Goal: Task Accomplishment & Management: Manage account settings

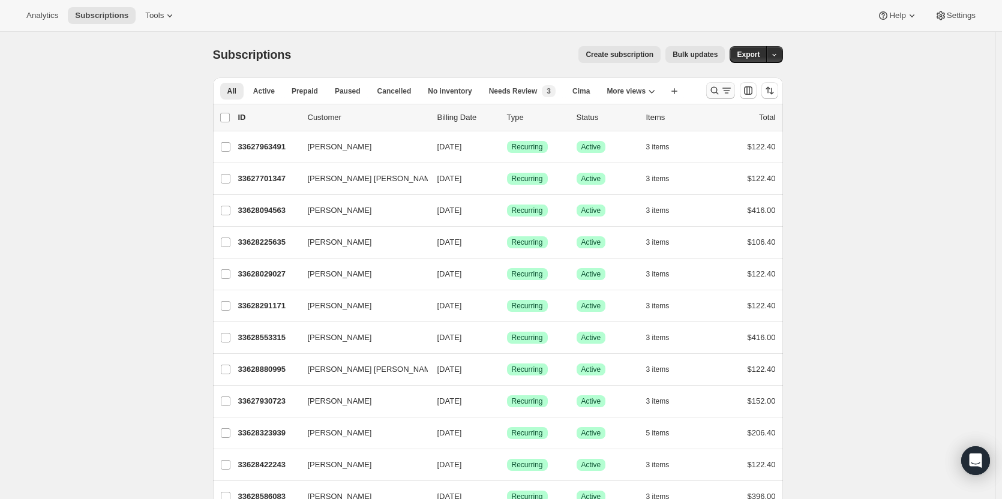
click at [718, 88] on icon "Search and filter results" at bounding box center [715, 91] width 8 height 8
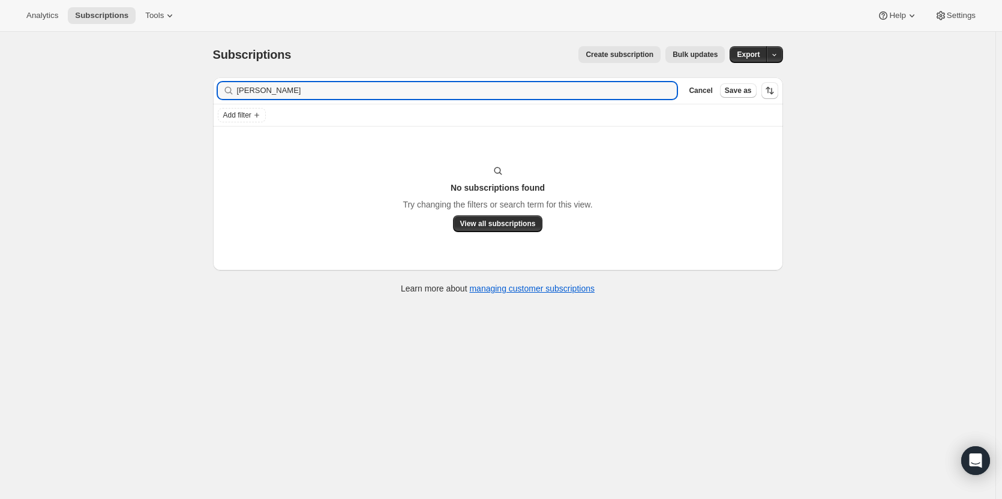
drag, startPoint x: 289, startPoint y: 85, endPoint x: 236, endPoint y: 86, distance: 52.2
click at [236, 86] on div "Lynne King Clear" at bounding box center [448, 90] width 460 height 17
type input "[PERSON_NAME]"
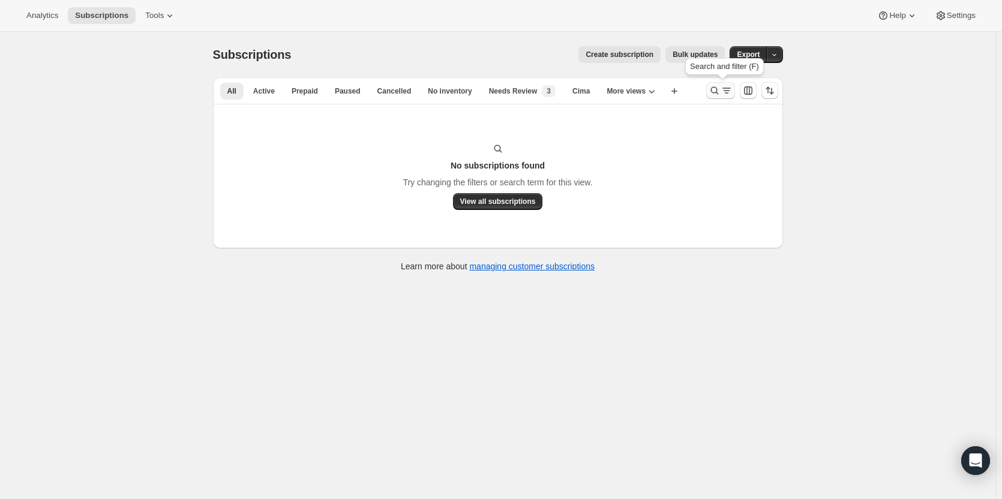
click at [719, 89] on icon "Search and filter results" at bounding box center [715, 91] width 12 height 12
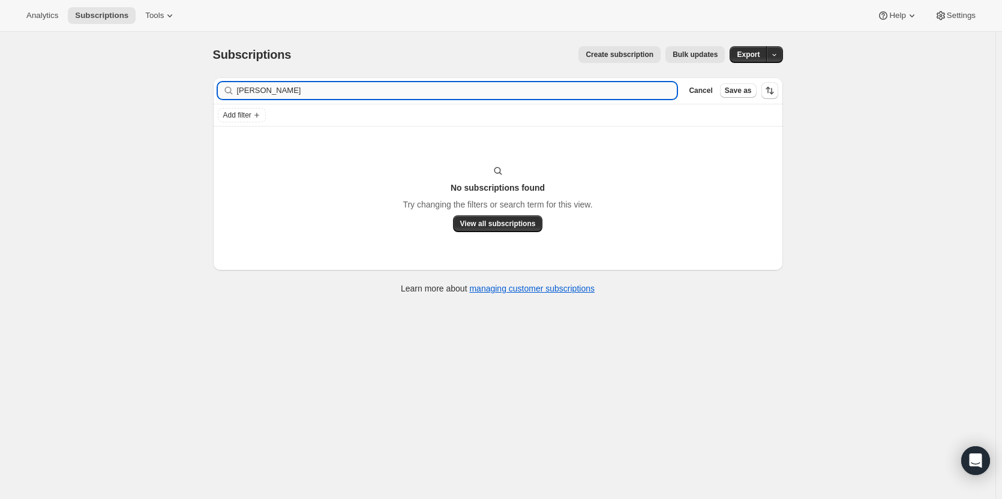
click at [442, 95] on input "[PERSON_NAME]" at bounding box center [457, 90] width 440 height 17
click at [703, 92] on span "Cancel" at bounding box center [700, 91] width 23 height 10
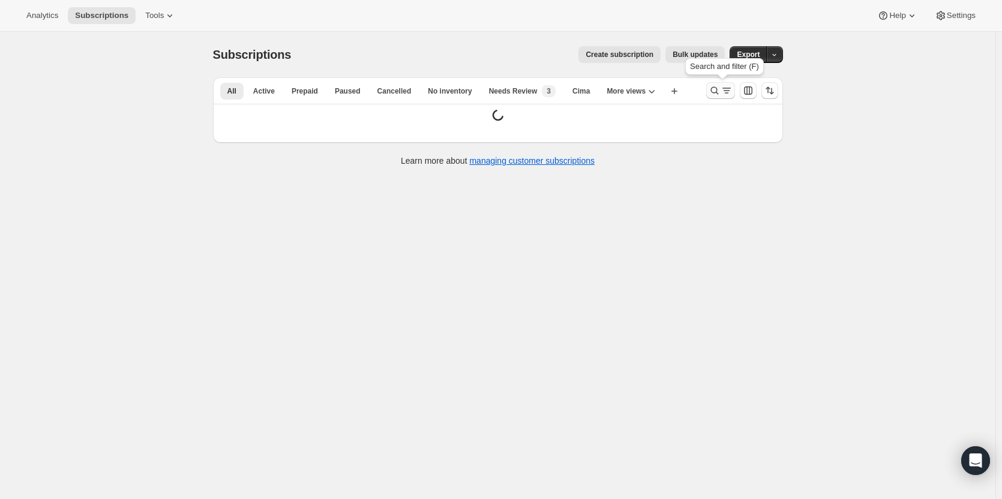
click at [714, 91] on icon "Search and filter results" at bounding box center [715, 91] width 8 height 8
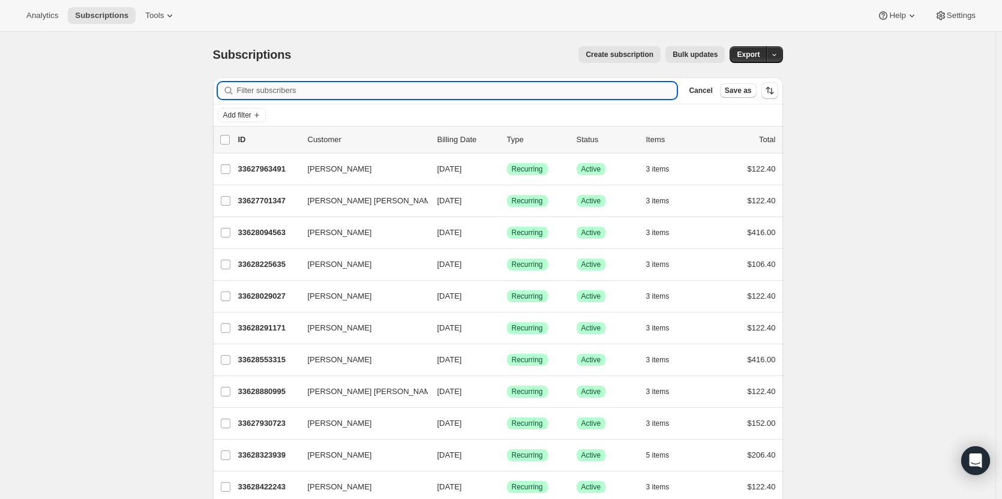
click at [317, 88] on input "Filter subscribers" at bounding box center [457, 90] width 440 height 17
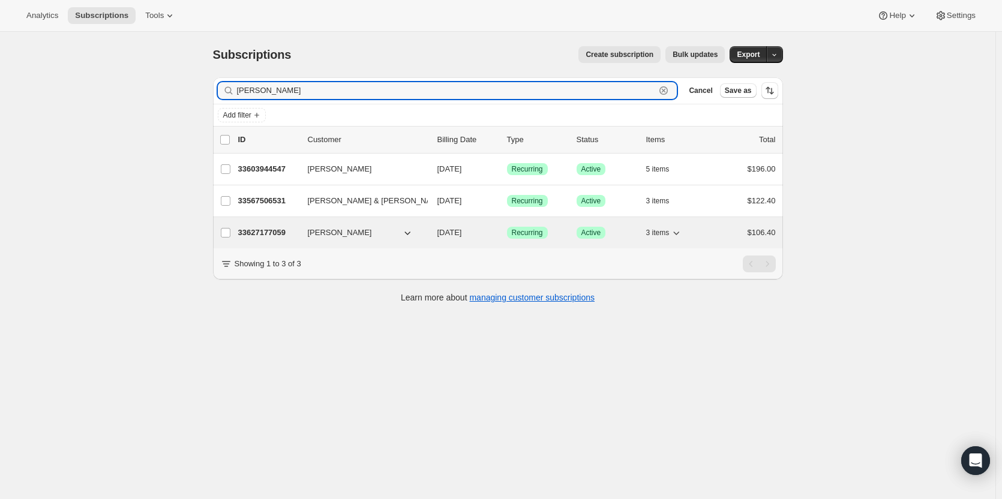
type input "[PERSON_NAME]"
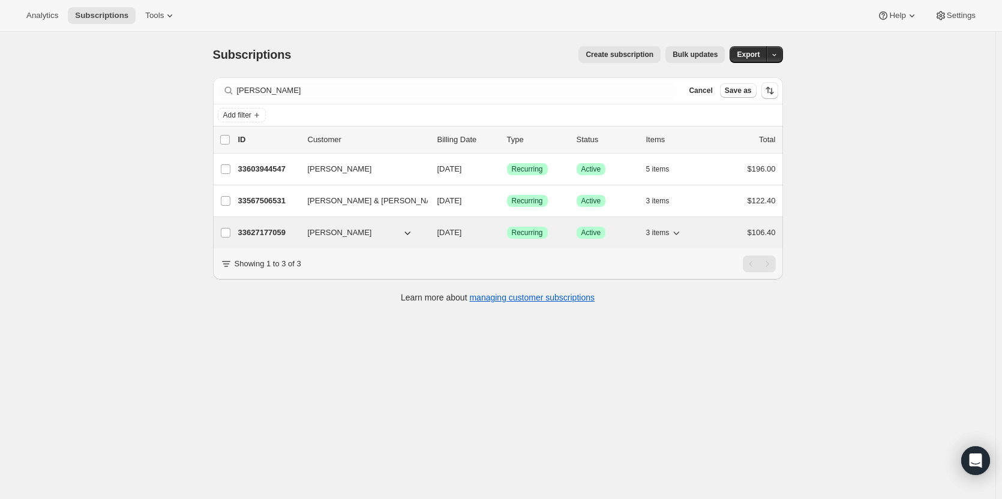
click at [284, 235] on p "33627177059" at bounding box center [268, 233] width 60 height 12
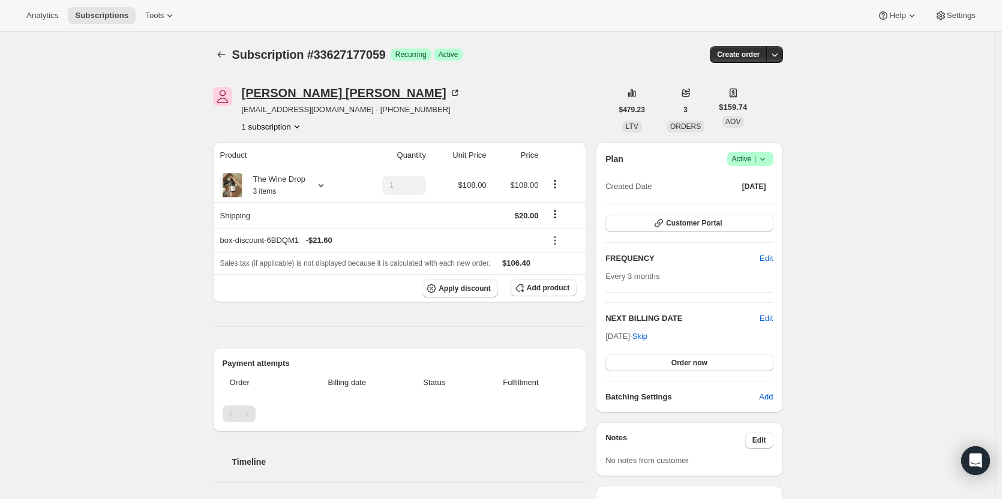
click at [290, 95] on div "[PERSON_NAME]" at bounding box center [351, 93] width 219 height 12
click at [299, 88] on div "[PERSON_NAME]" at bounding box center [351, 93] width 219 height 12
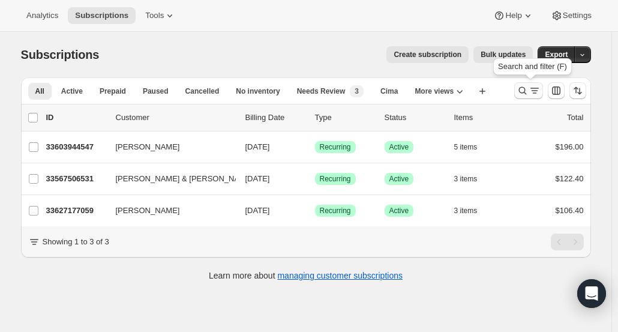
click at [519, 91] on button "Search and filter results" at bounding box center [528, 90] width 29 height 17
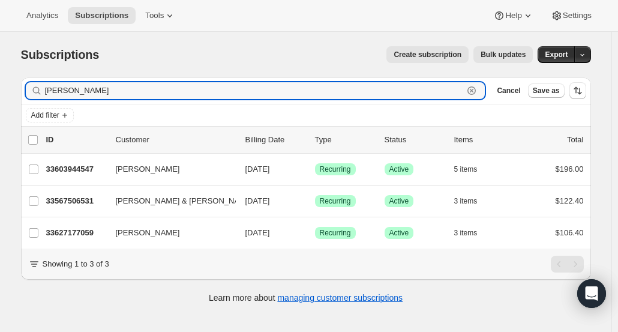
click at [478, 90] on icon "button" at bounding box center [472, 91] width 12 height 12
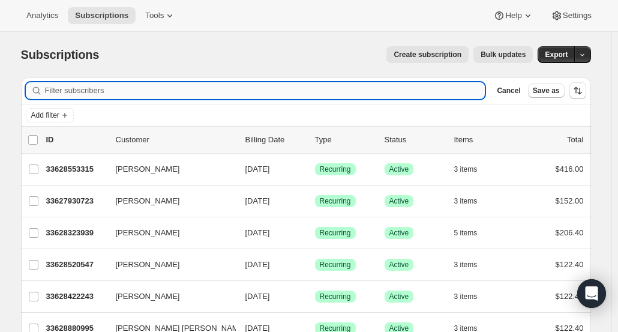
paste input "[PERSON_NAME]"
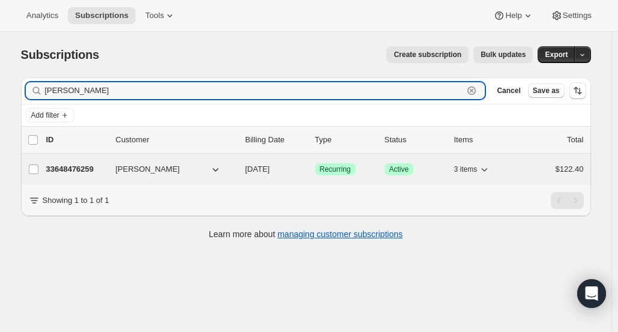
type input "[PERSON_NAME]"
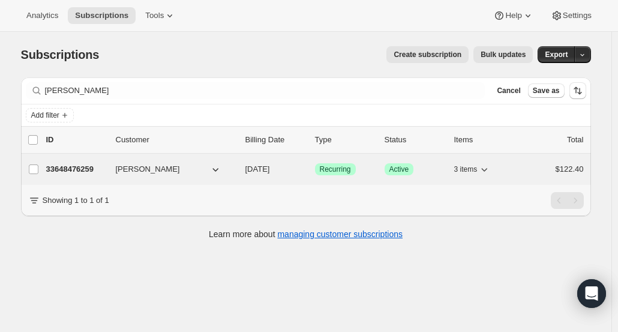
click at [79, 164] on p "33648476259" at bounding box center [76, 169] width 60 height 12
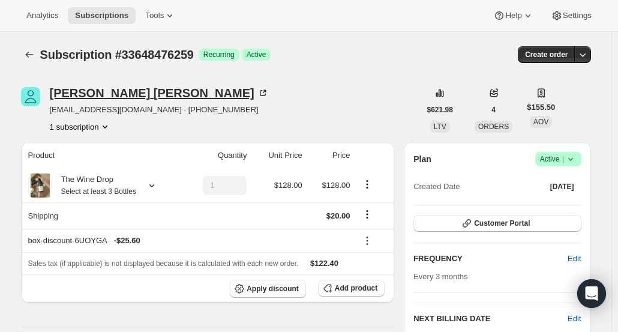
click at [68, 95] on div "[PERSON_NAME]" at bounding box center [159, 93] width 219 height 12
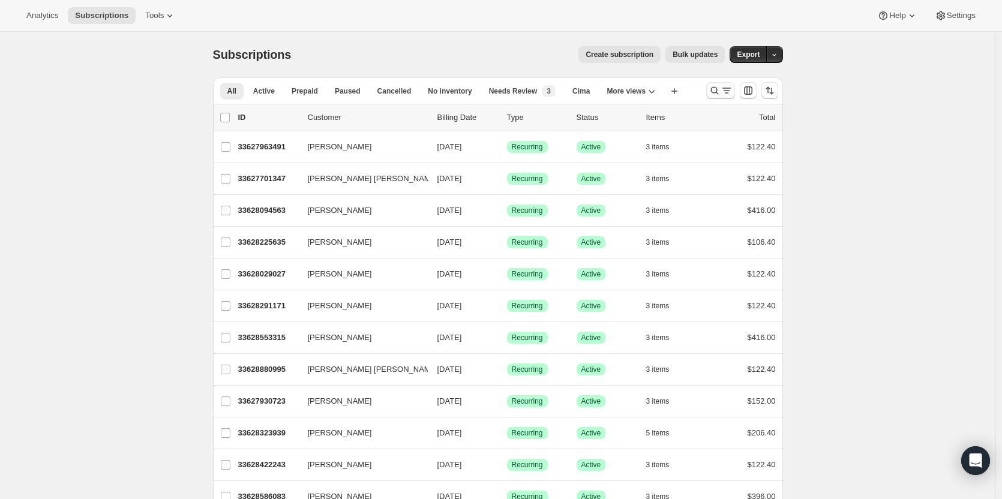
click at [721, 90] on icon "Search and filter results" at bounding box center [715, 91] width 12 height 12
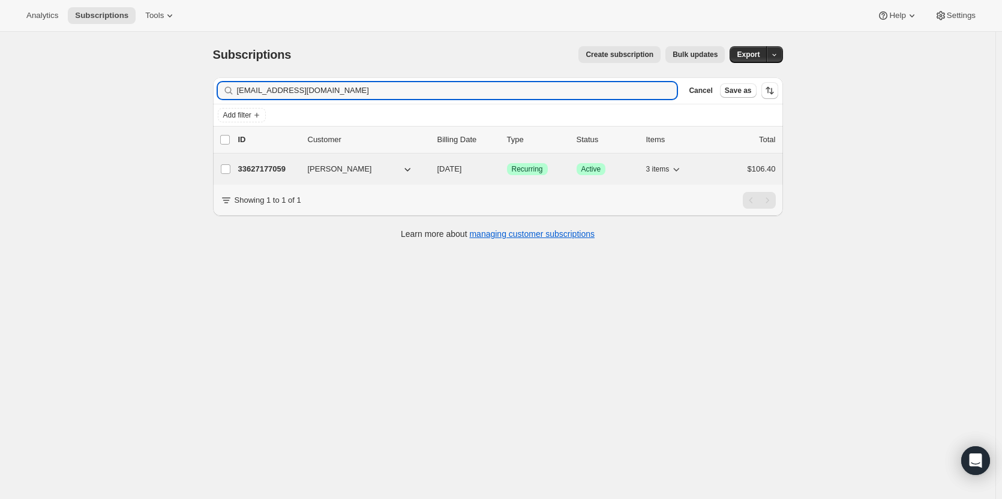
type input "tcurrie12345@gmail.com"
click at [347, 169] on span "[PERSON_NAME]" at bounding box center [340, 169] width 64 height 12
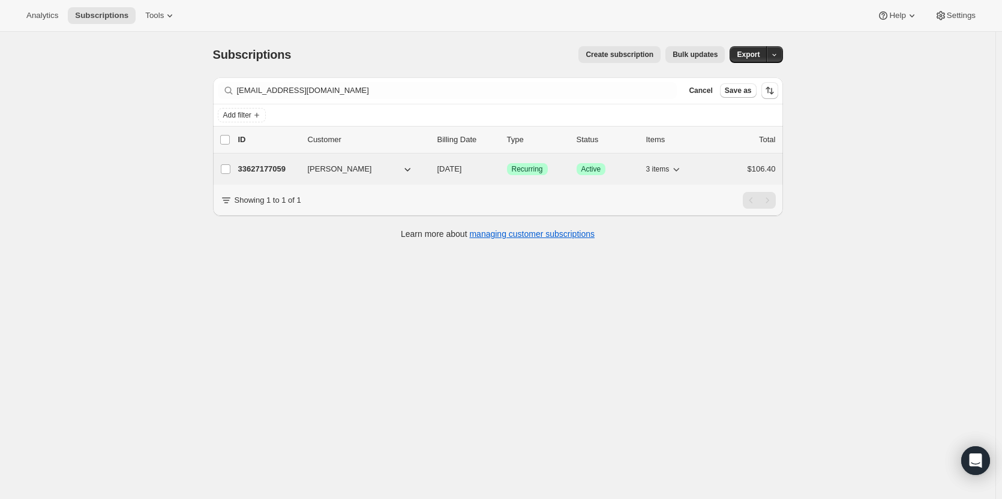
click at [245, 170] on p "33627177059" at bounding box center [268, 169] width 60 height 12
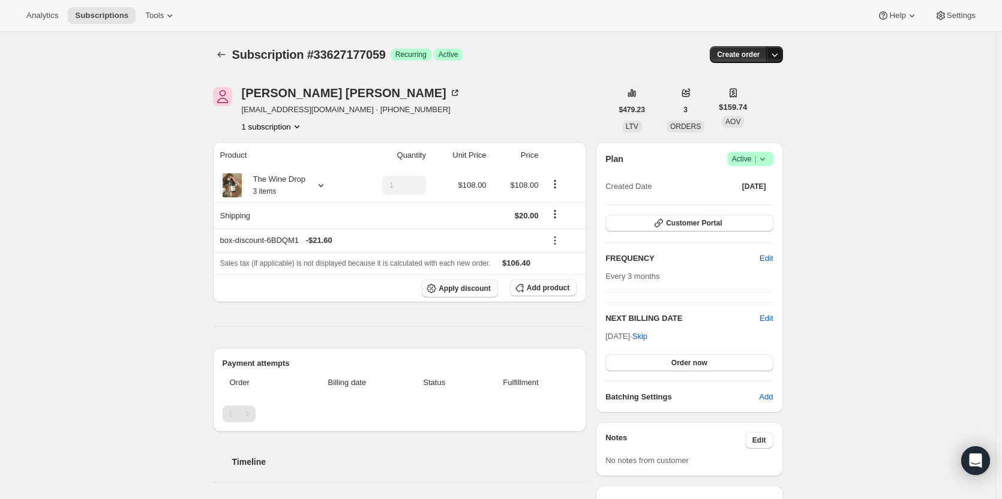
click at [773, 61] on button "button" at bounding box center [774, 54] width 17 height 17
click at [762, 95] on span "Create custom one-time order" at bounding box center [727, 99] width 104 height 9
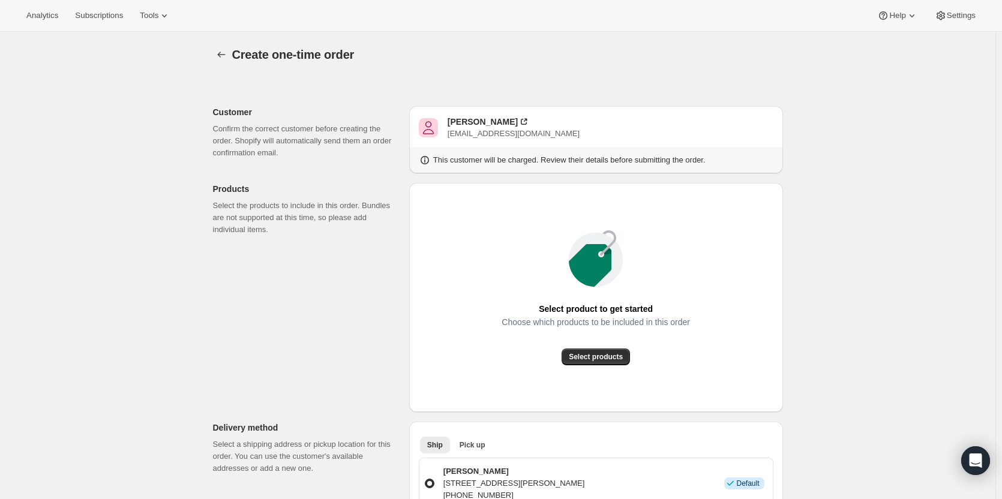
click at [590, 367] on div "Select product to get started Choose which products to be included in this orde…" at bounding box center [596, 298] width 355 height 210
click at [592, 363] on button "Select products" at bounding box center [596, 357] width 68 height 17
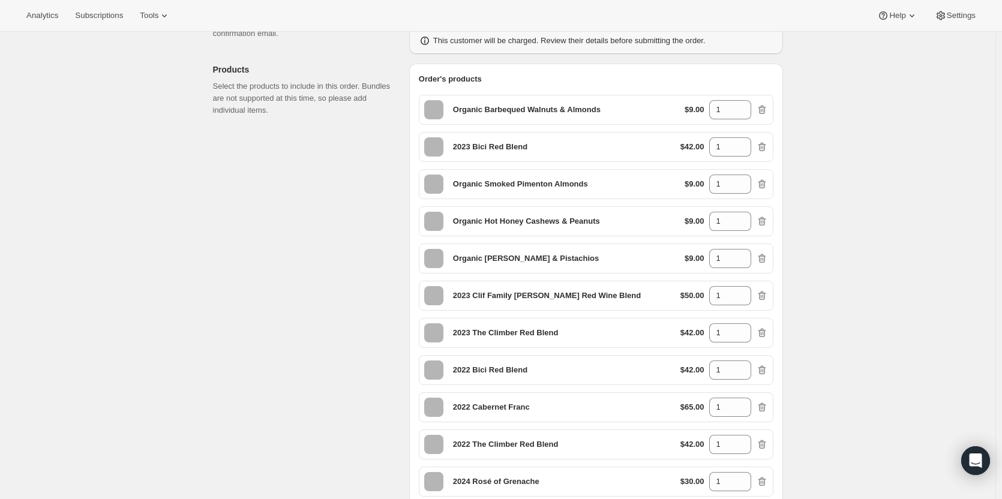
scroll to position [180, 0]
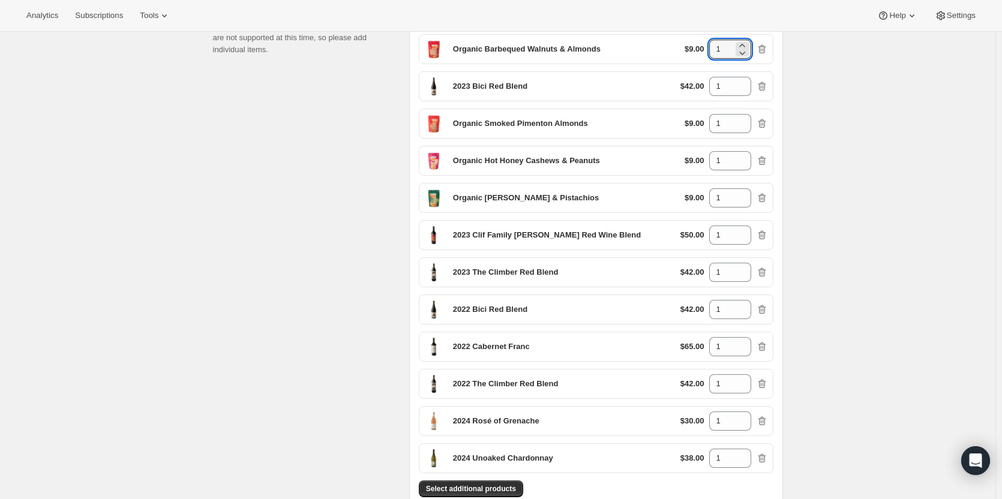
drag, startPoint x: 727, startPoint y: 44, endPoint x: 696, endPoint y: 38, distance: 31.8
click at [696, 38] on div "Organic Barbequed Walnuts & Almonds $9.00 1" at bounding box center [596, 49] width 355 height 30
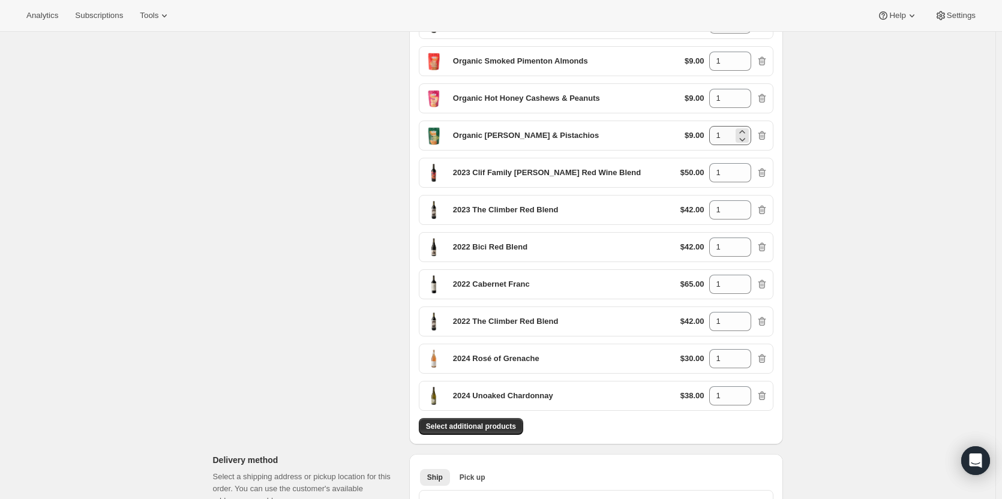
scroll to position [300, 0]
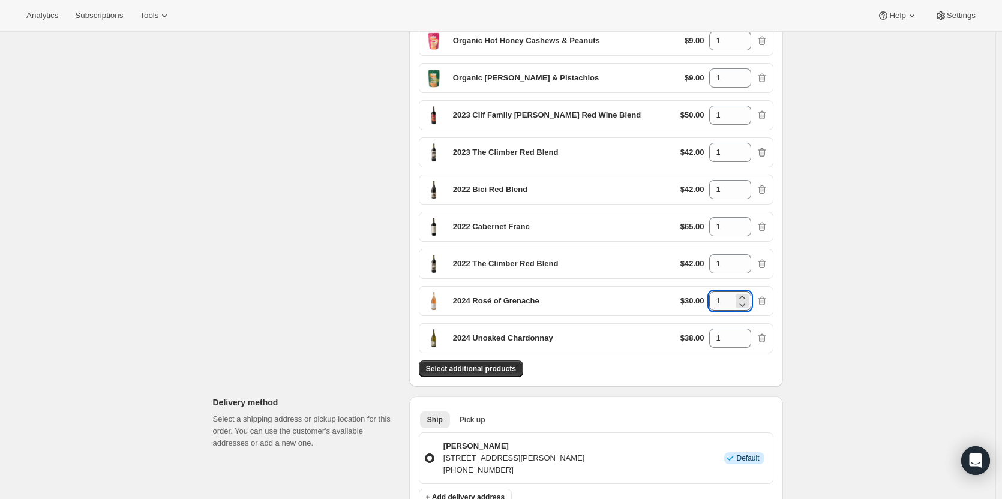
click at [729, 301] on input "1" at bounding box center [721, 301] width 24 height 19
type input "3"
drag, startPoint x: 723, startPoint y: 339, endPoint x: 714, endPoint y: 339, distance: 8.4
click at [714, 339] on input "1" at bounding box center [721, 338] width 24 height 19
type input "2"
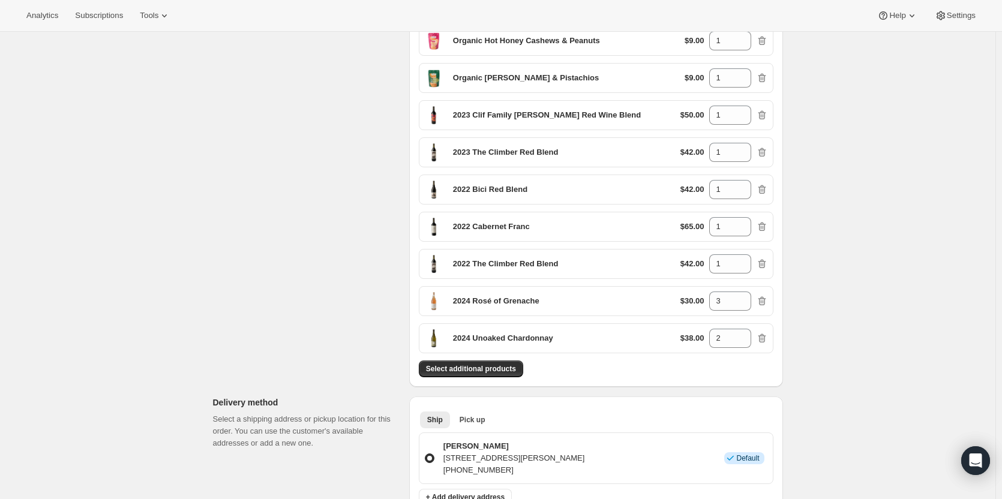
click at [856, 304] on div "Create one-time order. This page is ready Create one-time order Customer Confir…" at bounding box center [498, 432] width 996 height 1400
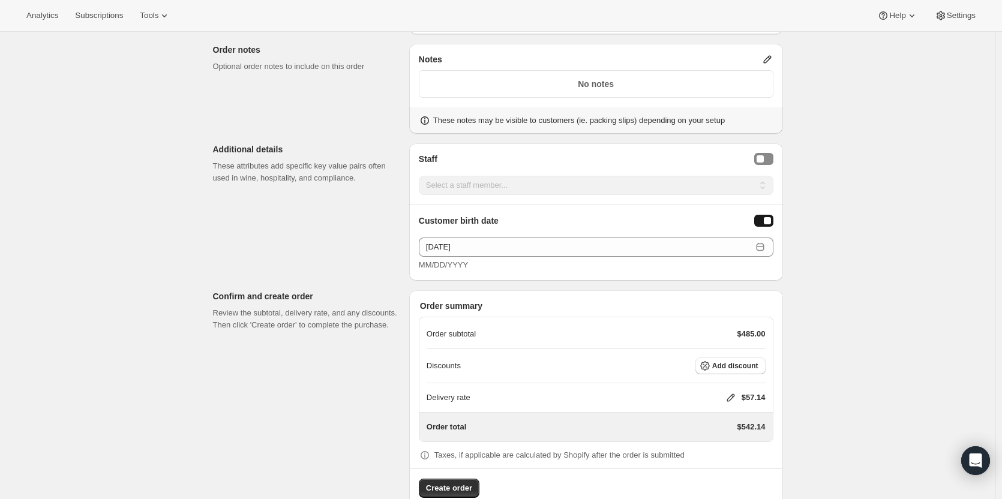
scroll to position [900, 0]
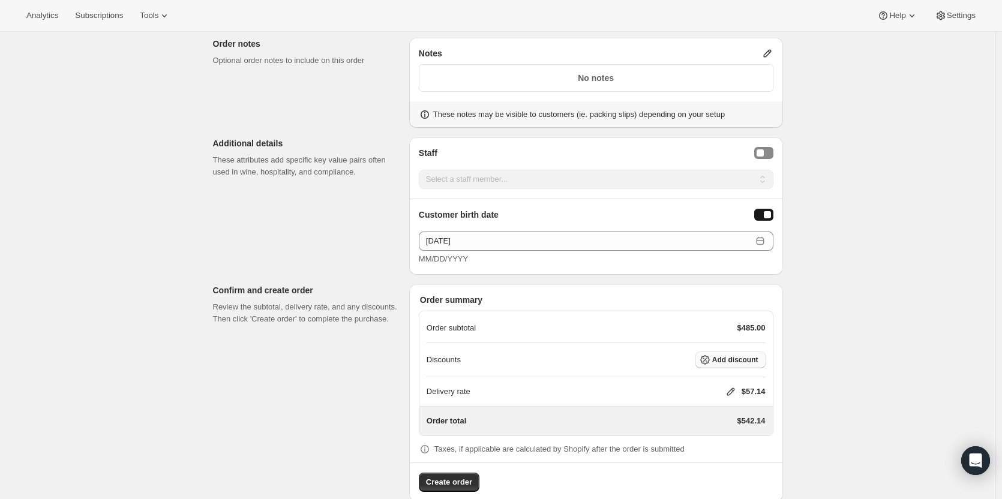
click at [733, 357] on span "Add discount" at bounding box center [735, 360] width 46 height 10
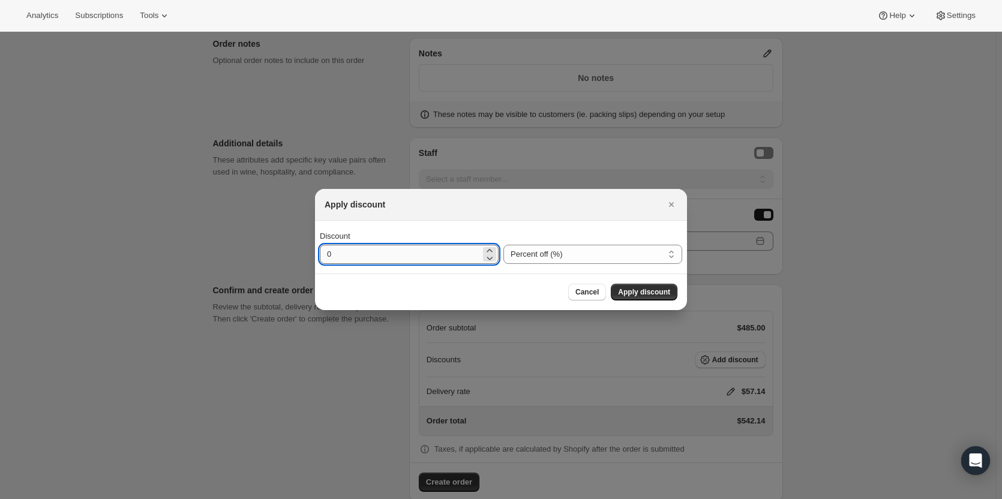
click at [346, 251] on input "0" at bounding box center [400, 254] width 161 height 19
type input "30"
click at [663, 292] on span "Apply discount" at bounding box center [644, 292] width 52 height 10
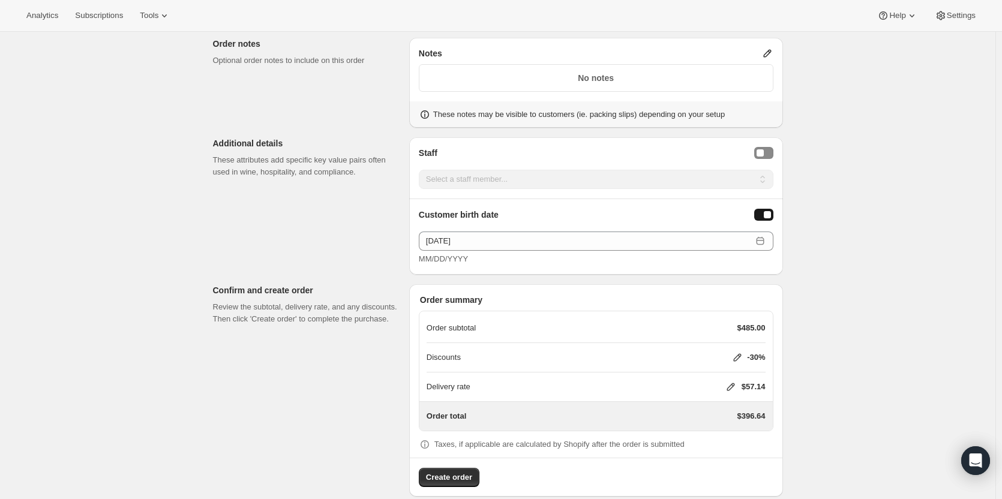
click at [733, 384] on icon at bounding box center [731, 387] width 8 height 8
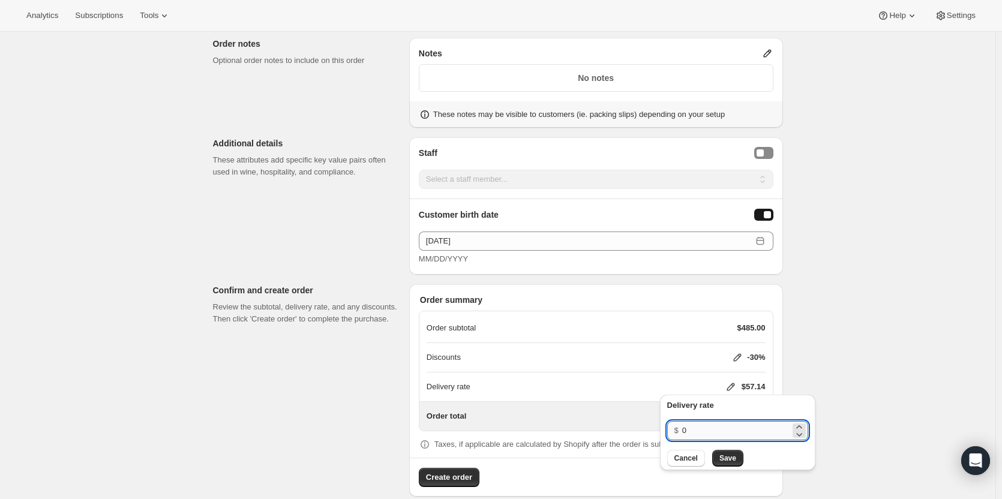
click at [704, 421] on input "0" at bounding box center [736, 430] width 108 height 19
type input "1"
click at [727, 455] on span "Save" at bounding box center [728, 459] width 17 height 10
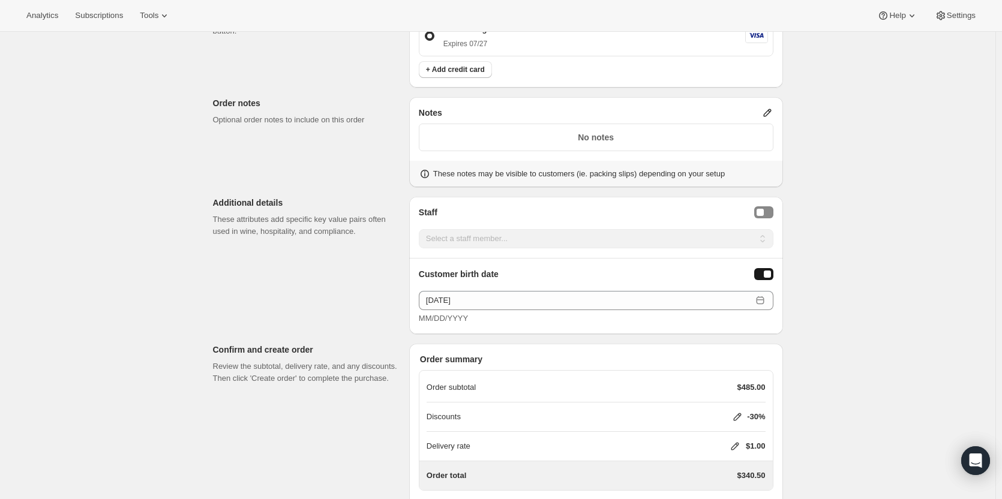
scroll to position [916, 0]
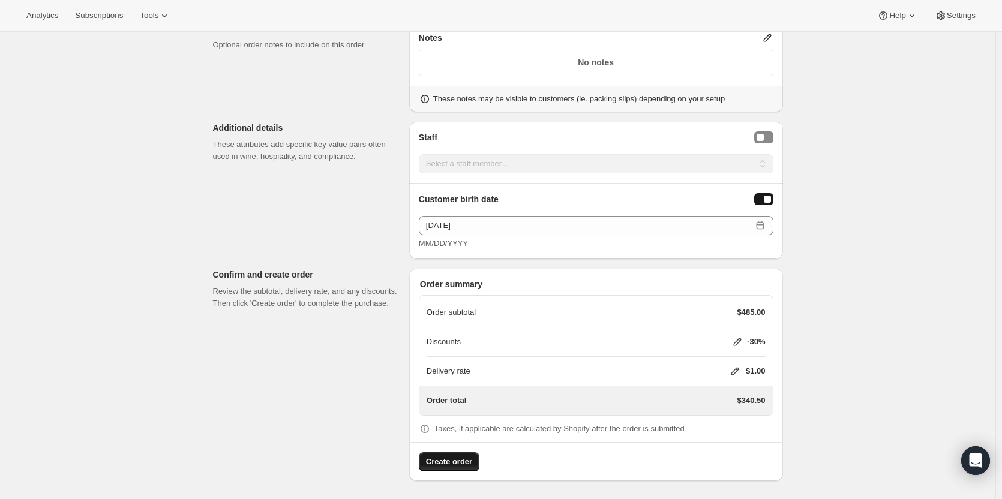
click at [454, 462] on span "Create order" at bounding box center [449, 462] width 46 height 12
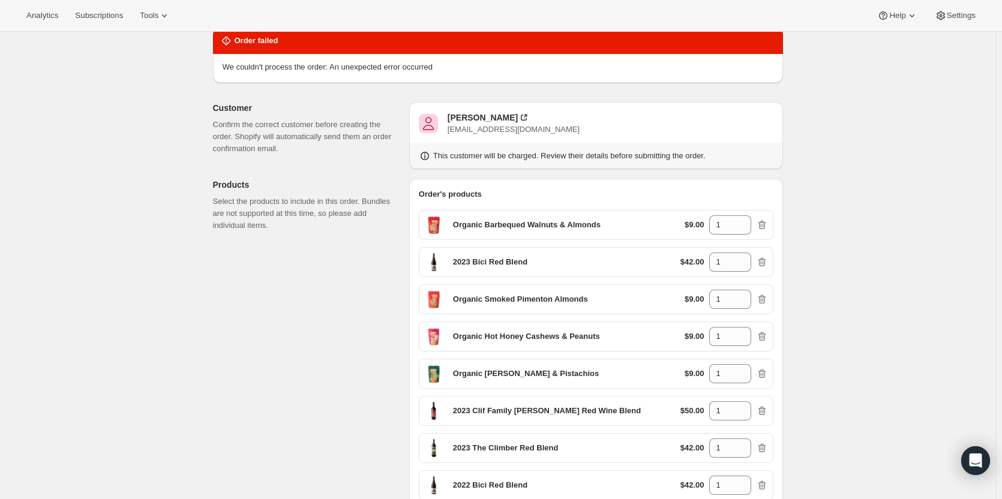
scroll to position [71, 0]
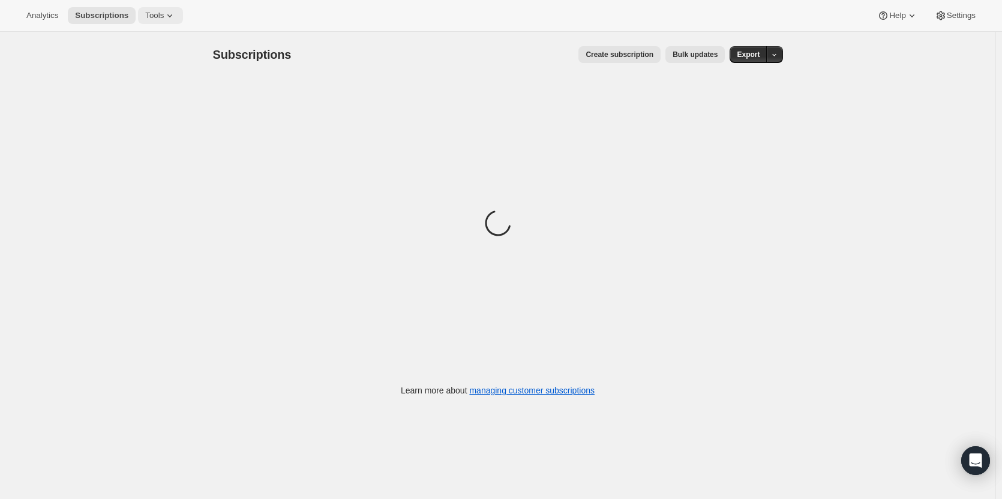
click at [164, 11] on icon at bounding box center [170, 16] width 12 height 12
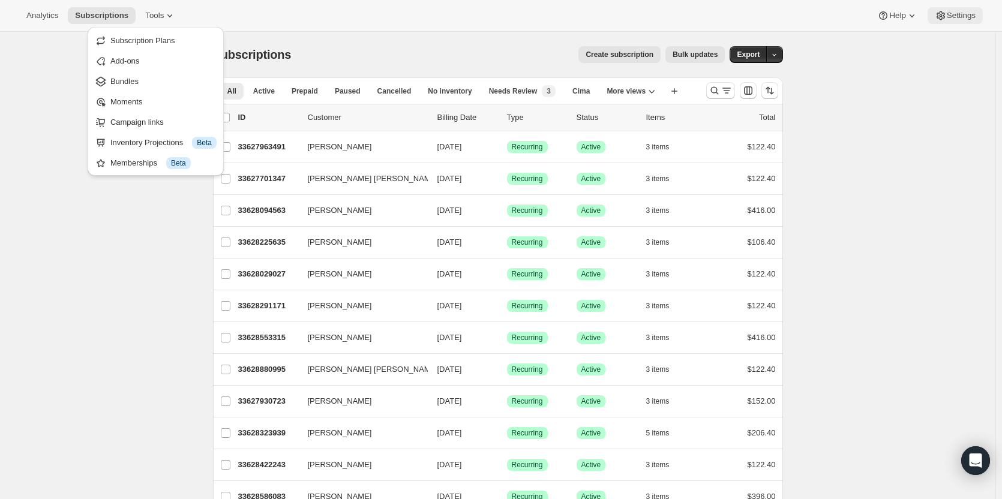
click at [966, 11] on span "Settings" at bounding box center [961, 16] width 29 height 10
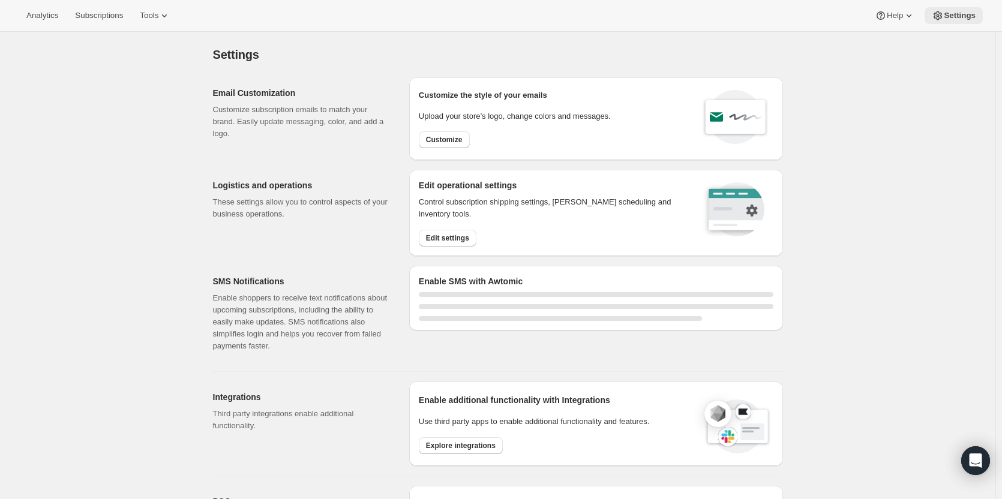
select select "17:00"
select select "09:00"
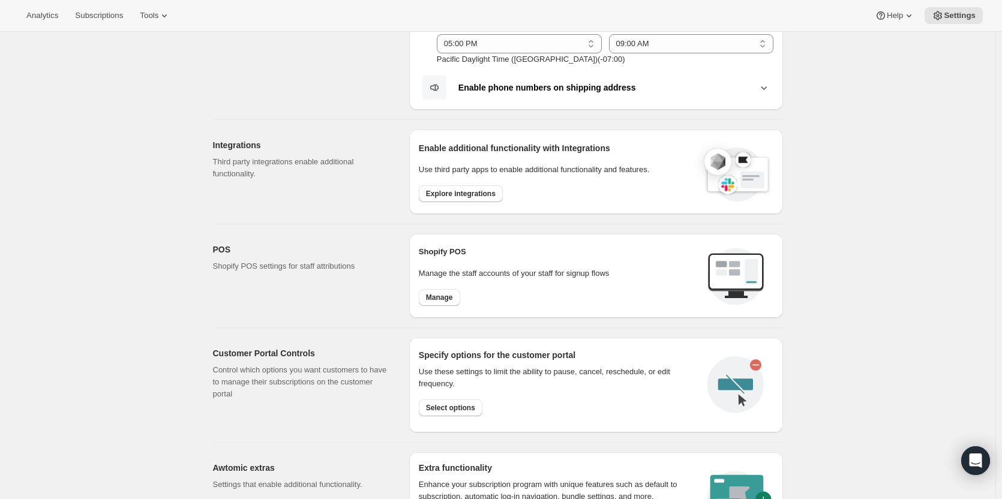
scroll to position [360, 0]
click at [455, 403] on span "Select options" at bounding box center [450, 407] width 49 height 10
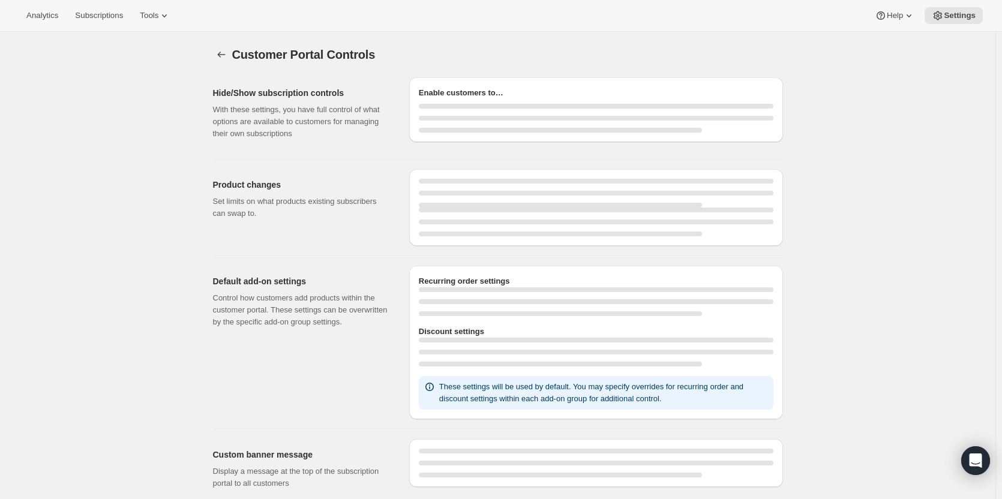
select select "INTERVAL"
select select "MONTH"
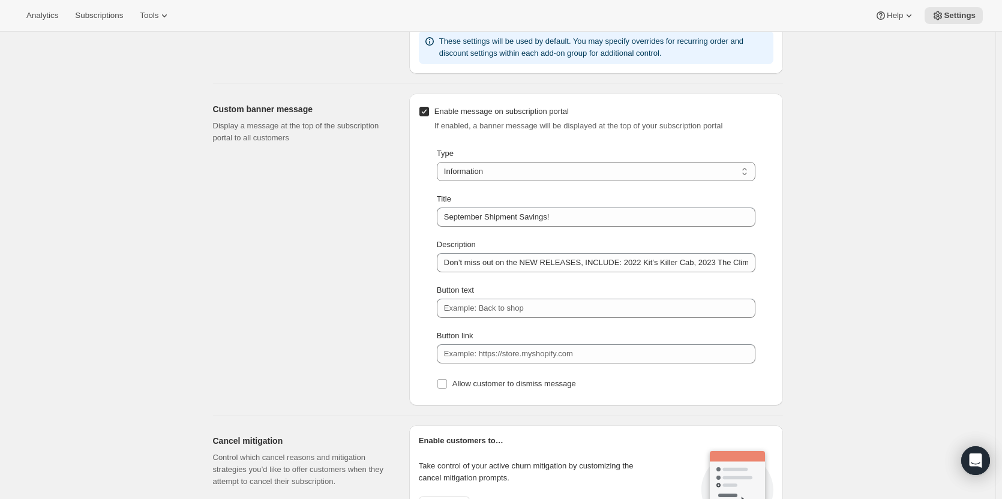
scroll to position [780, 0]
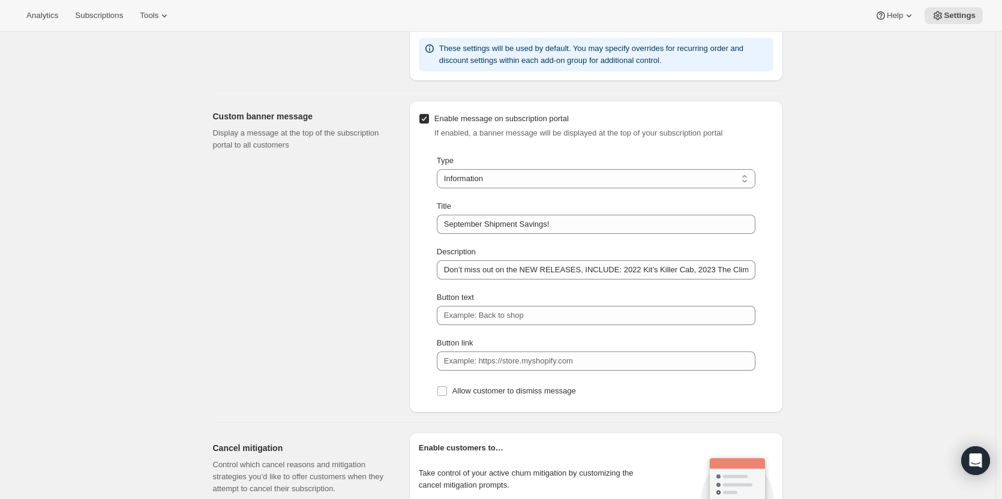
click at [427, 119] on input "Enable message on subscription portal" at bounding box center [424, 119] width 10 height 10
checkbox input "false"
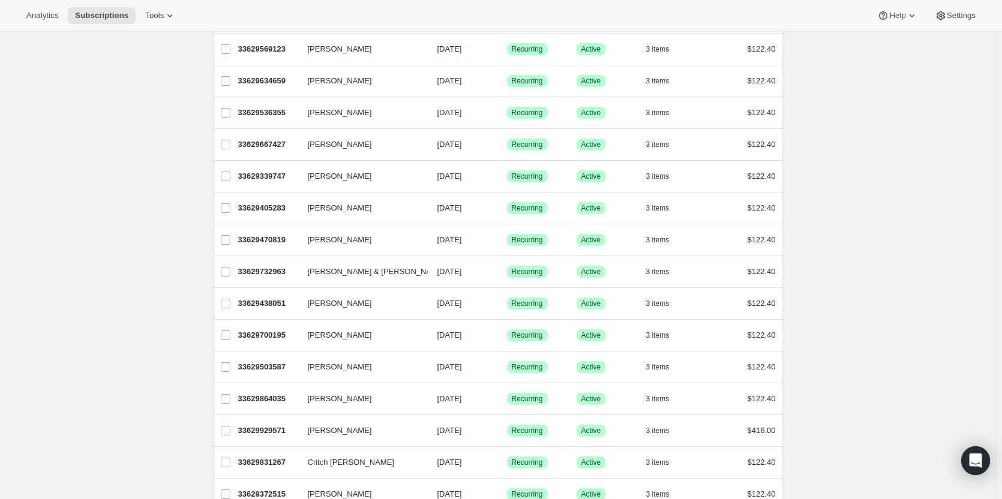
scroll to position [1298, 0]
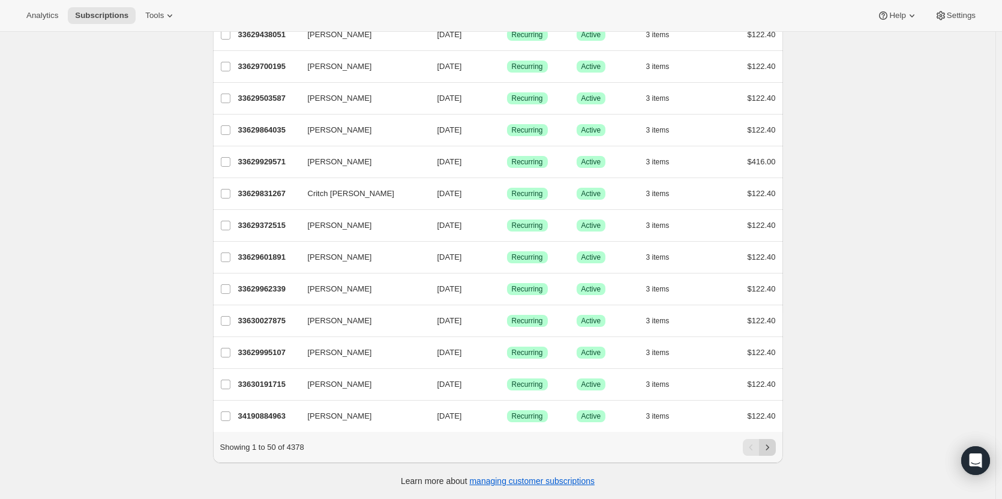
click at [769, 449] on icon "Next" at bounding box center [767, 447] width 3 height 5
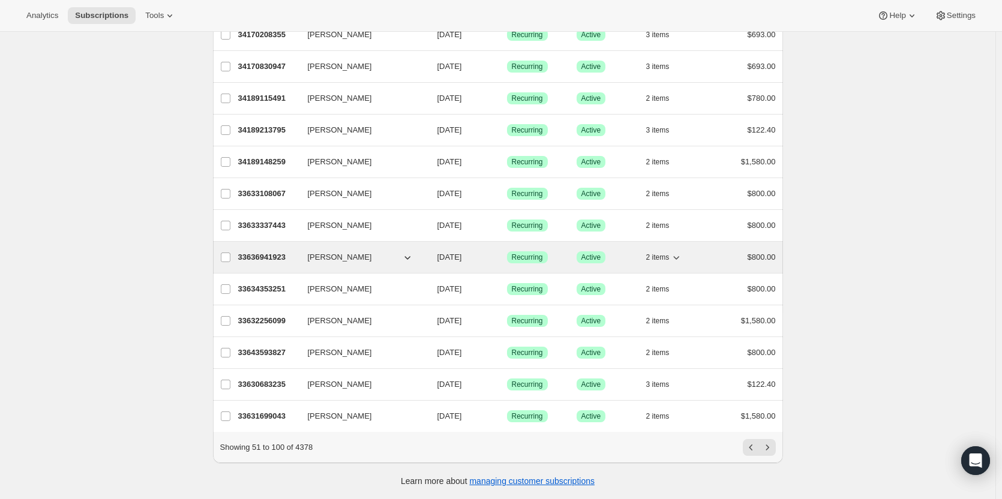
click at [267, 253] on p "33636941923" at bounding box center [268, 257] width 60 height 12
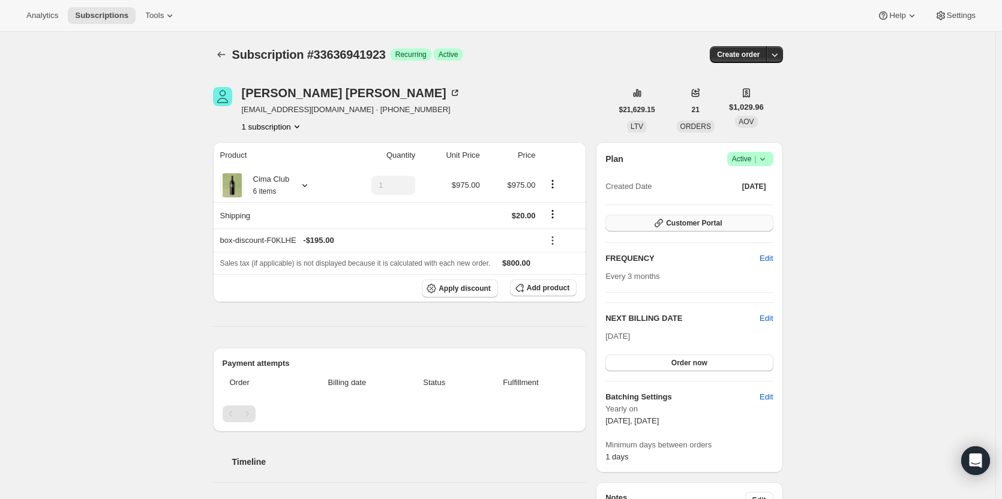
click at [744, 221] on button "Customer Portal" at bounding box center [689, 223] width 167 height 17
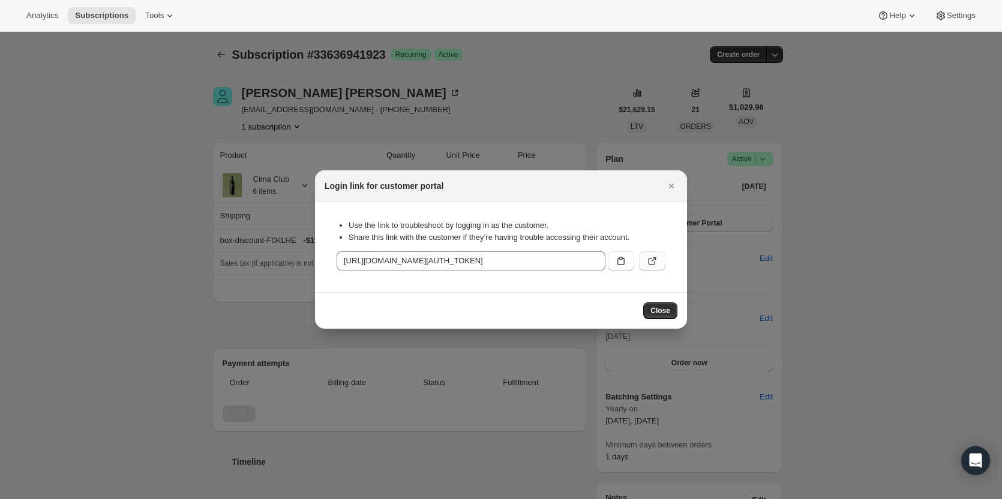
click at [647, 264] on icon ":ro8:" at bounding box center [652, 261] width 12 height 12
